Goal: Task Accomplishment & Management: Complete application form

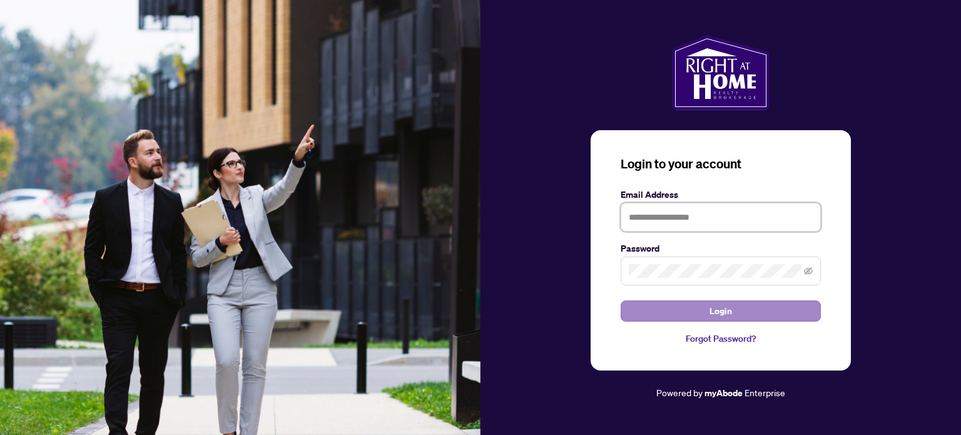
type input "**********"
click at [680, 311] on button "Login" at bounding box center [720, 310] width 200 height 21
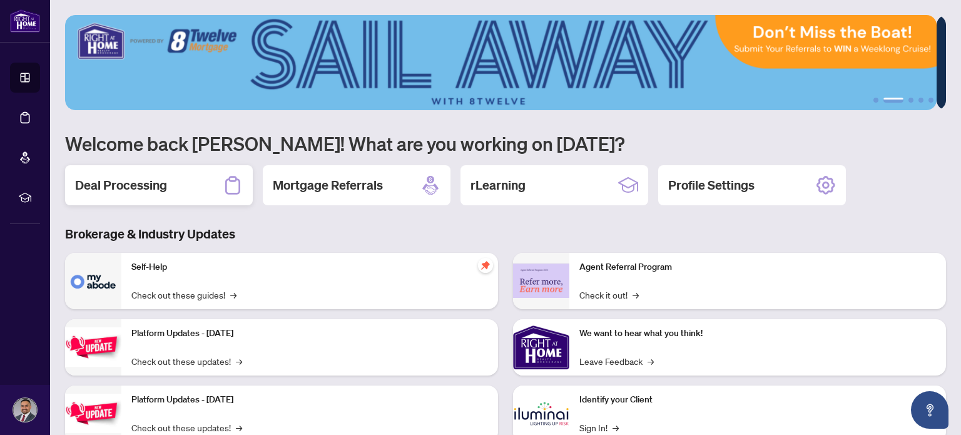
click at [163, 192] on h2 "Deal Processing" at bounding box center [121, 185] width 92 height 18
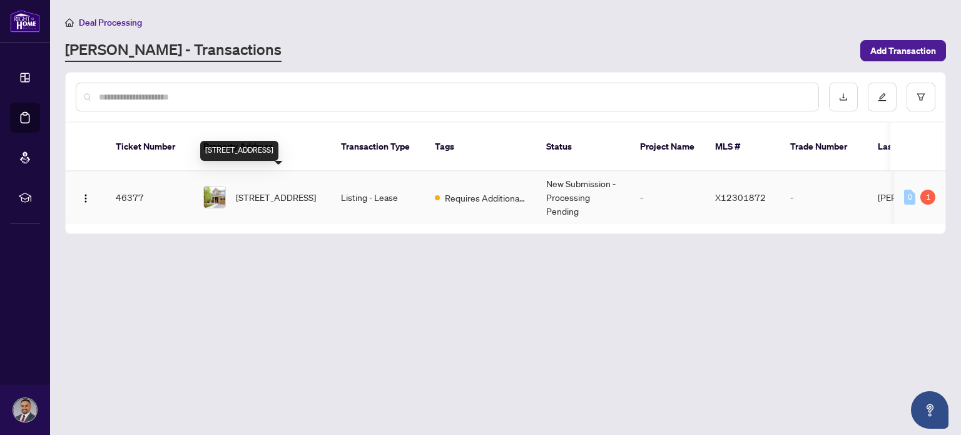
click at [265, 190] on span "[STREET_ADDRESS]" at bounding box center [276, 197] width 80 height 14
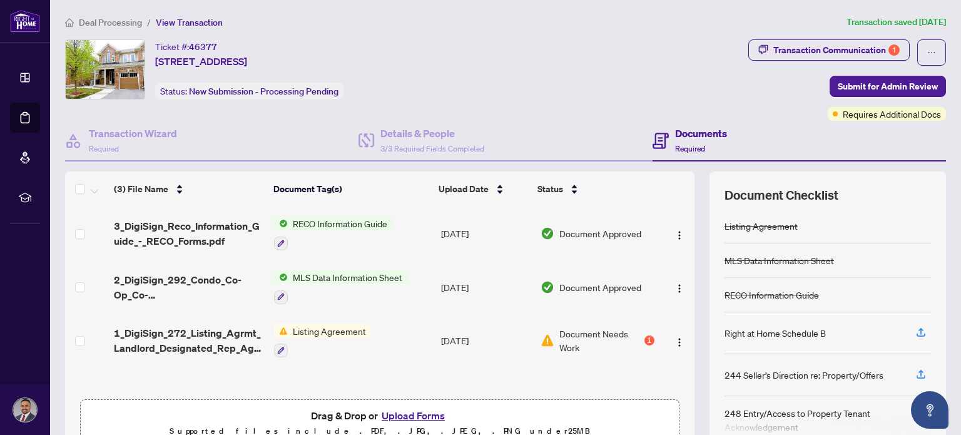
click at [408, 413] on button "Upload Forms" at bounding box center [413, 415] width 71 height 16
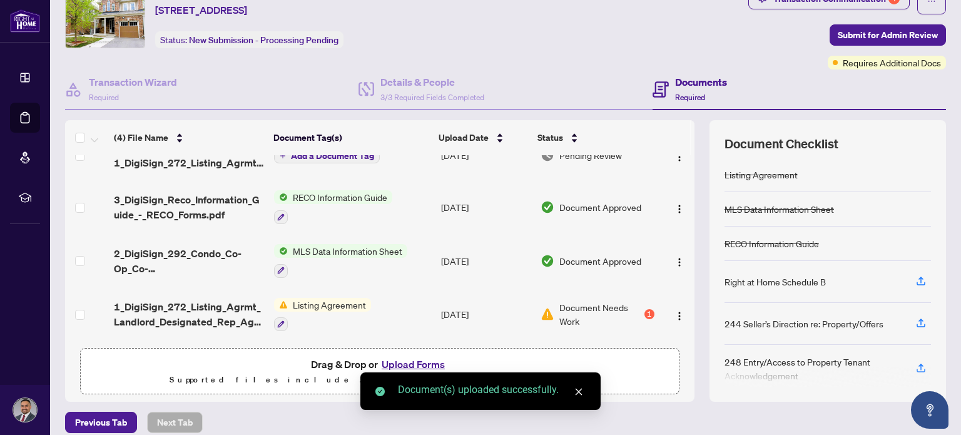
scroll to position [63, 0]
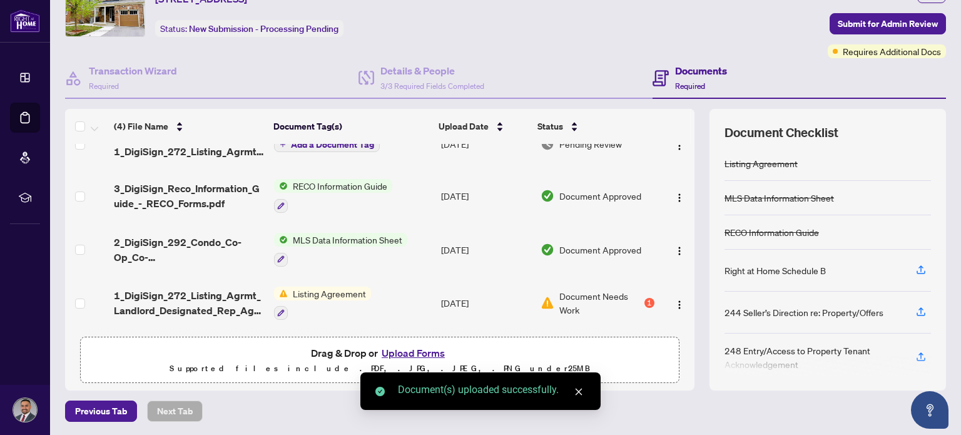
click at [582, 394] on icon "close" at bounding box center [578, 391] width 9 height 9
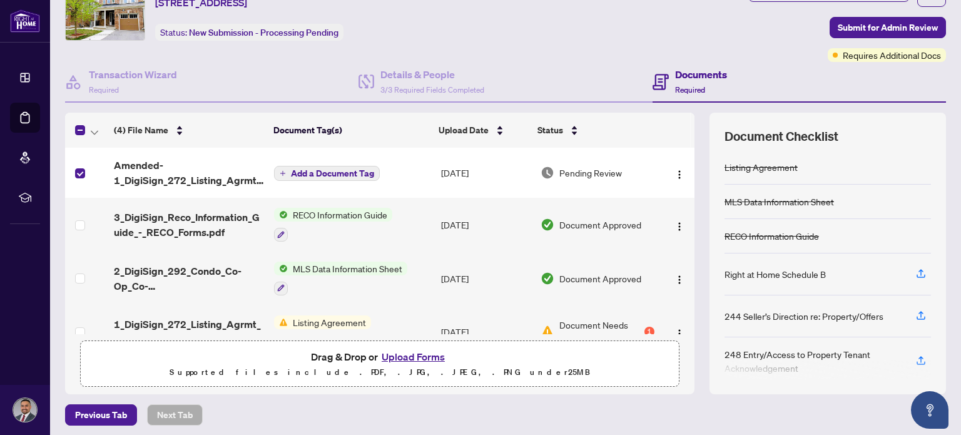
scroll to position [0, 0]
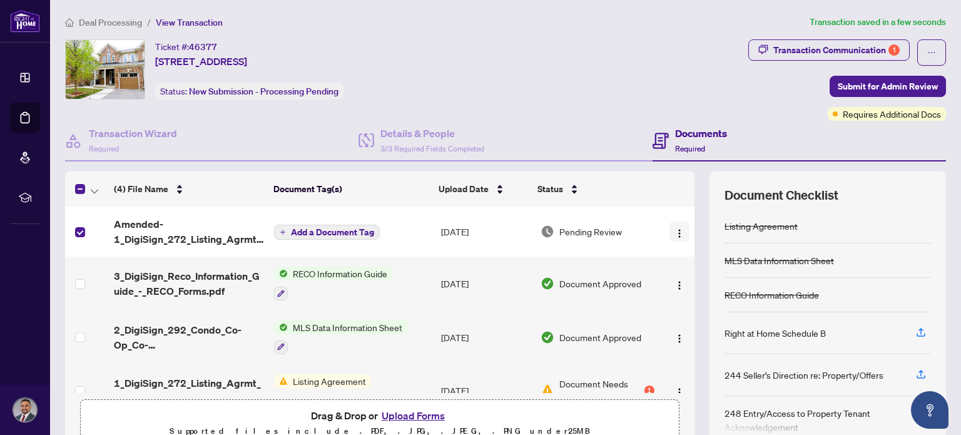
click at [674, 233] on img "button" at bounding box center [679, 233] width 10 height 10
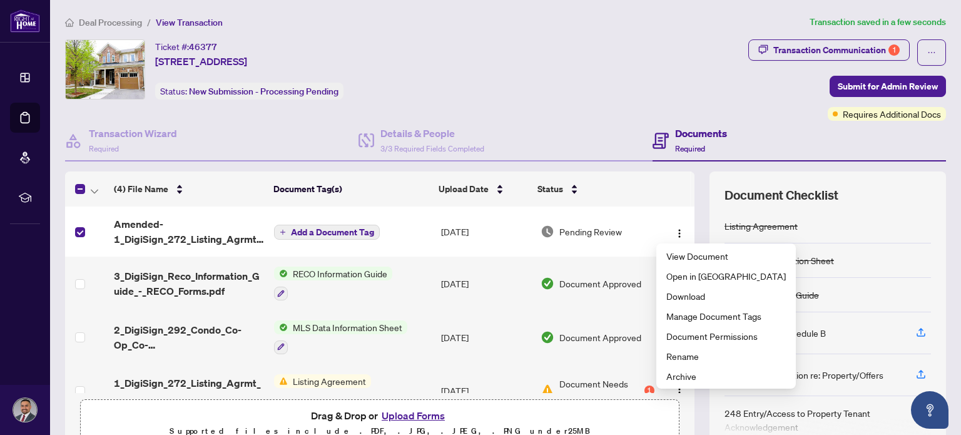
click at [752, 124] on div "Documents Required" at bounding box center [798, 141] width 293 height 41
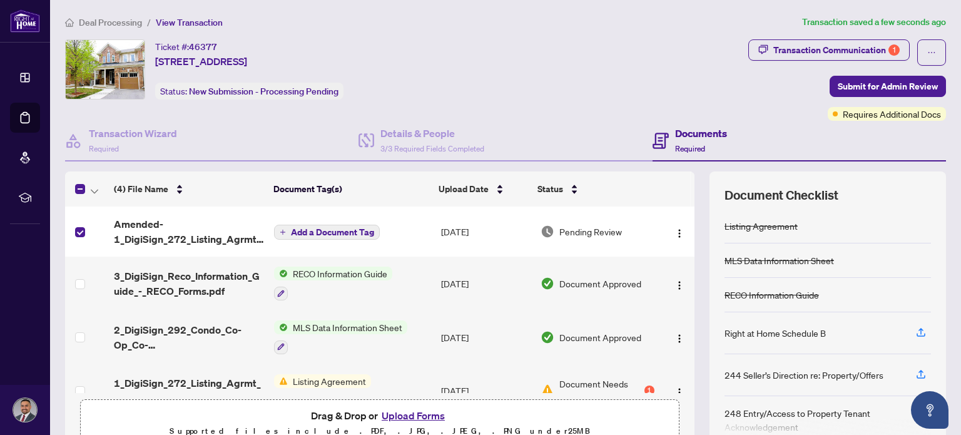
click at [879, 74] on div "Transaction Communication 1 Submit for Admin Review Requires Additional Docs" at bounding box center [847, 79] width 198 height 81
click at [879, 80] on span "Submit for Admin Review" at bounding box center [887, 86] width 100 height 20
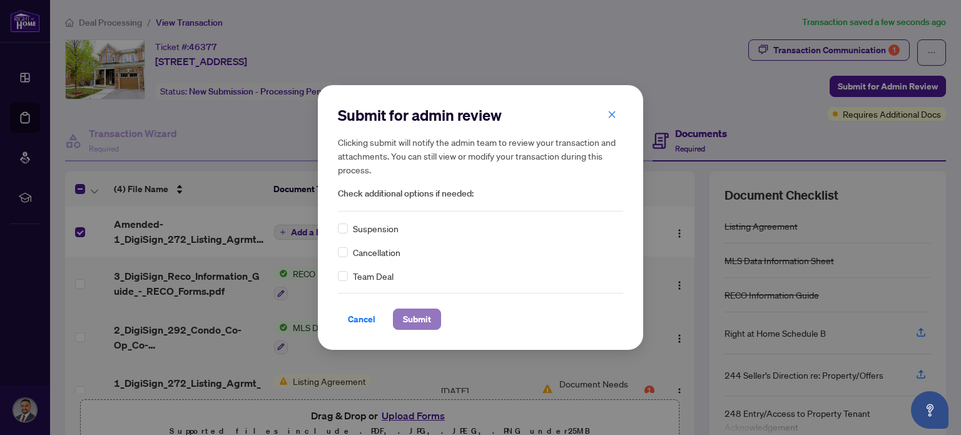
click at [423, 314] on span "Submit" at bounding box center [417, 319] width 28 height 20
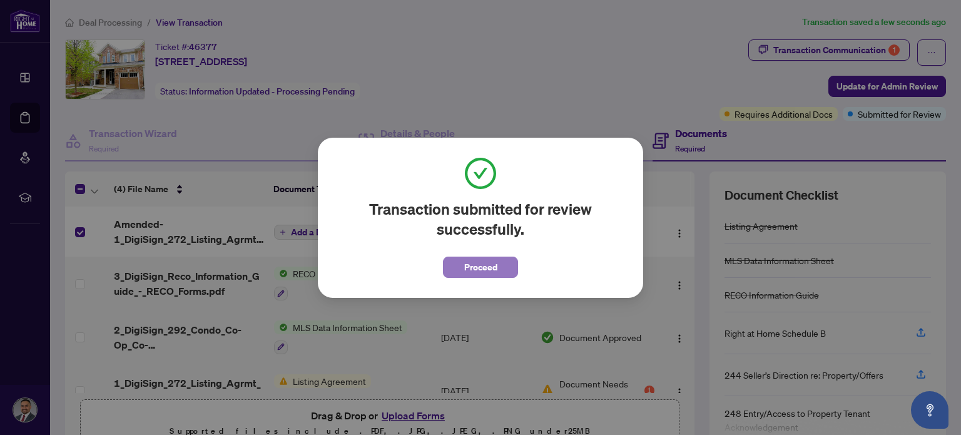
click at [486, 260] on span "Proceed" at bounding box center [480, 267] width 33 height 20
